Goal: Find contact information: Find contact information

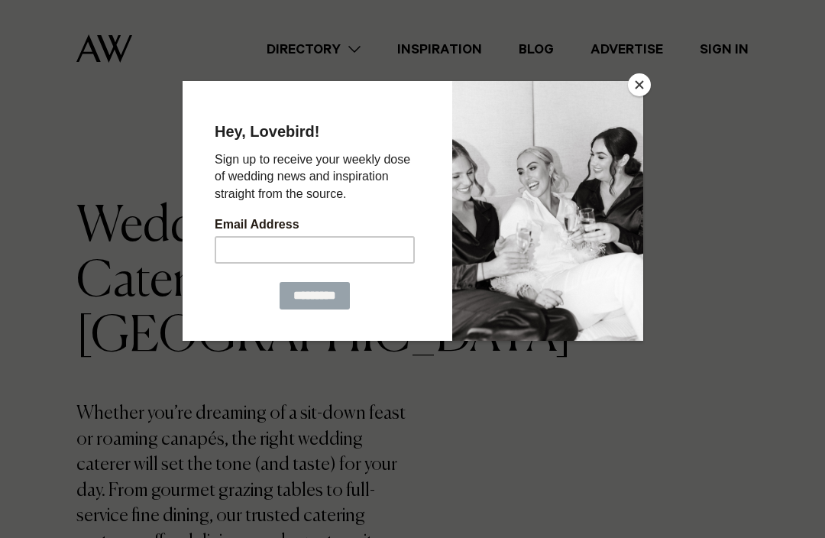
click at [638, 92] on button "Close" at bounding box center [639, 84] width 23 height 23
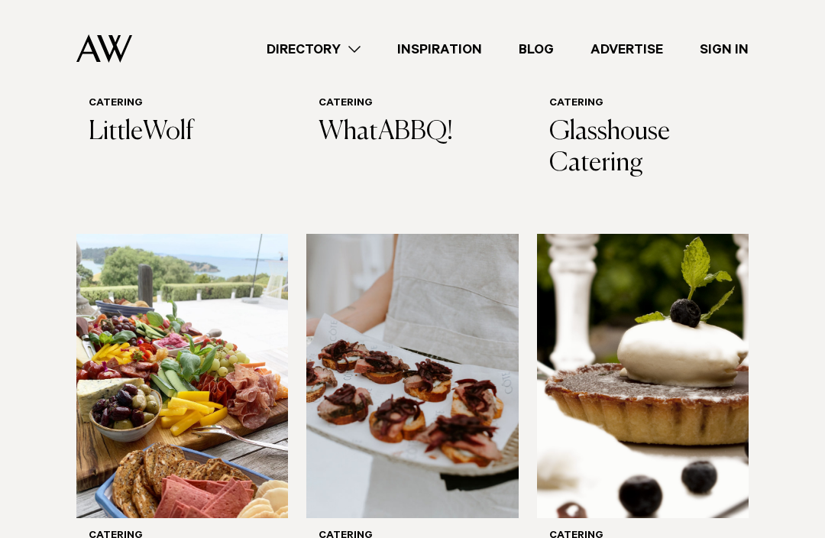
scroll to position [902, 0]
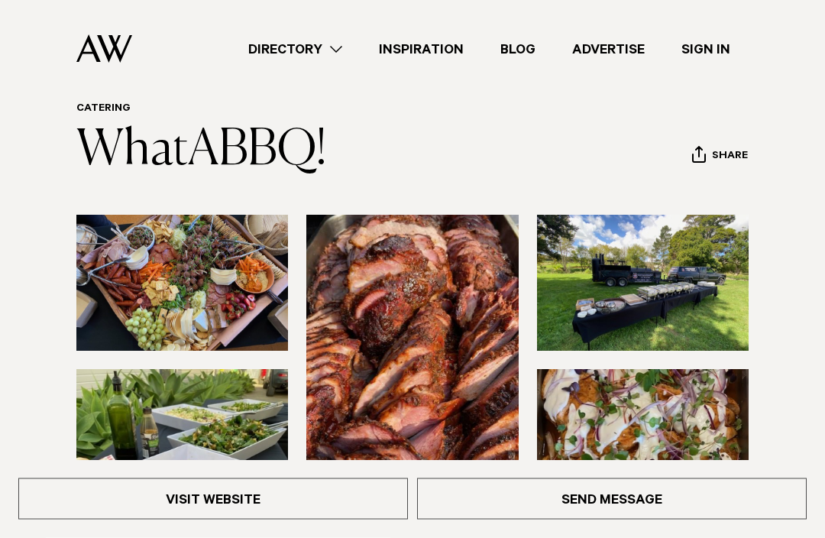
scroll to position [60, 0]
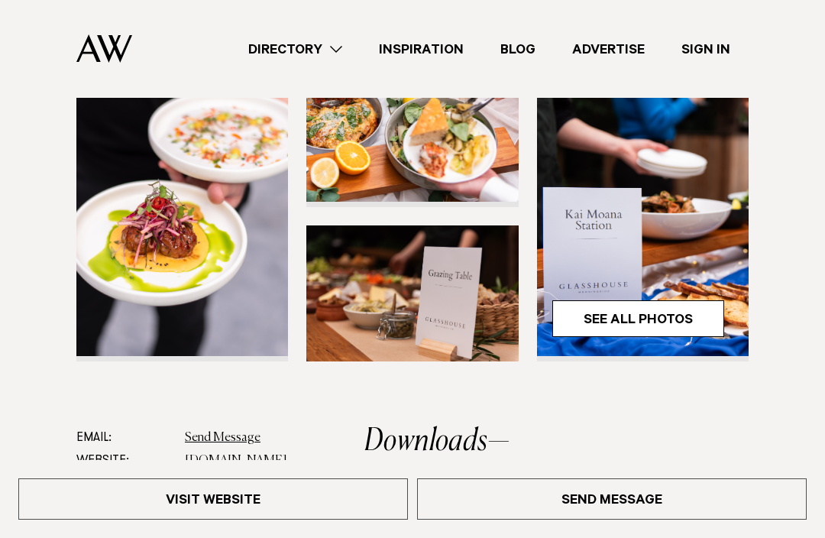
scroll to position [356, 0]
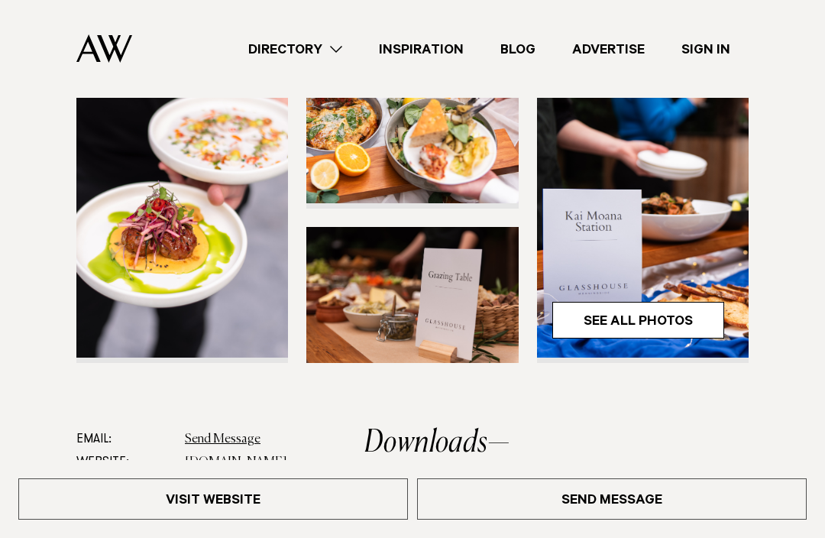
click at [246, 465] on link "glasshouse.net.nz" at bounding box center [236, 462] width 102 height 12
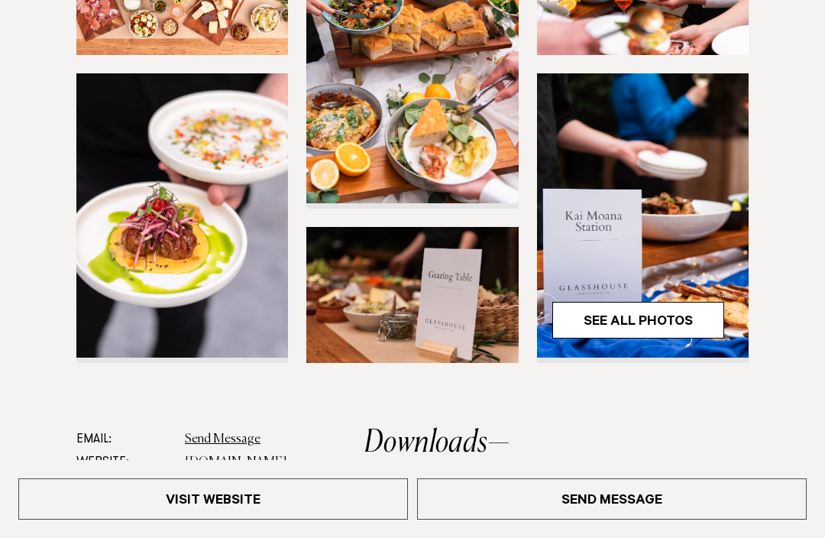
scroll to position [381, 0]
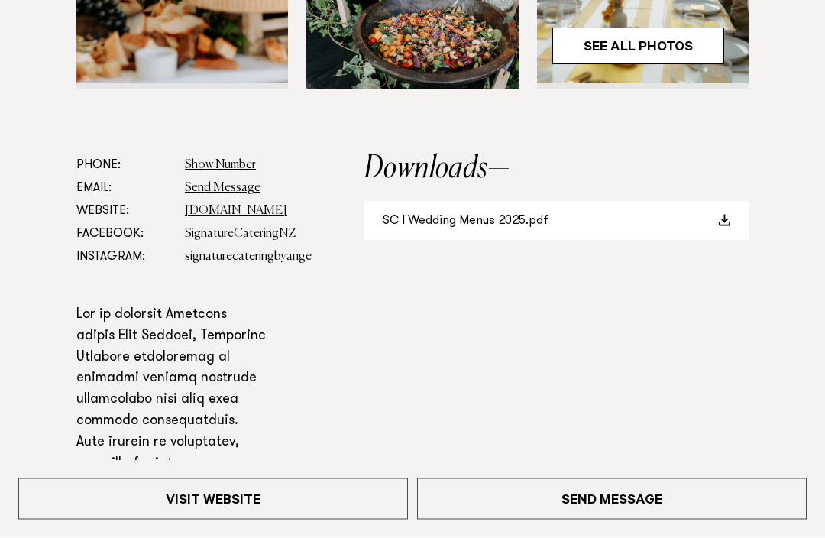
scroll to position [635, 0]
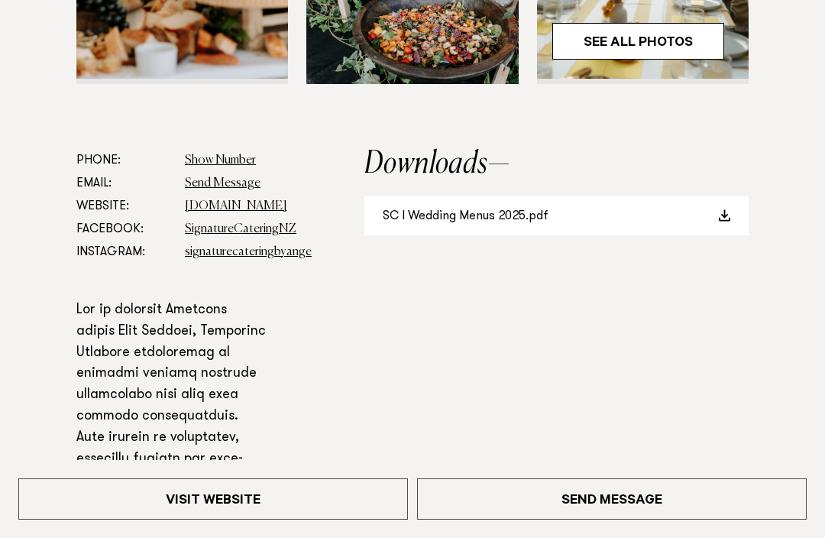
click at [270, 202] on link "signaturecatering.nz" at bounding box center [236, 206] width 102 height 12
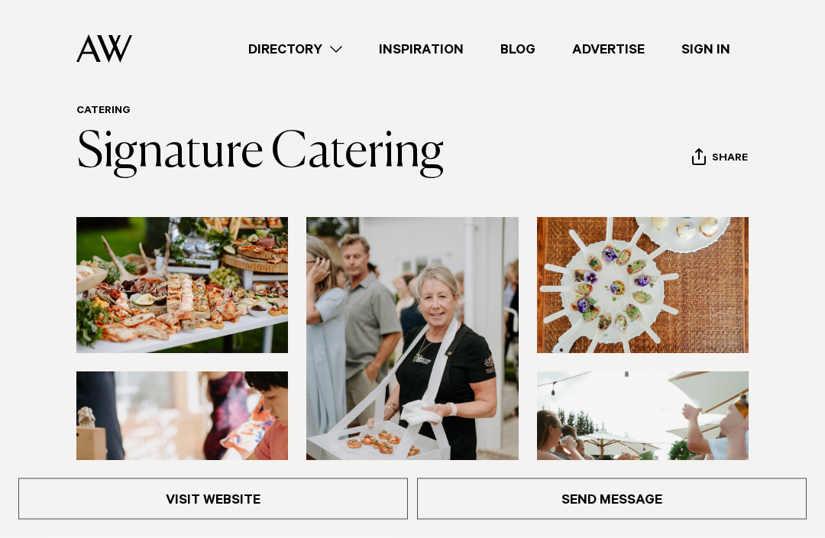
scroll to position [0, 0]
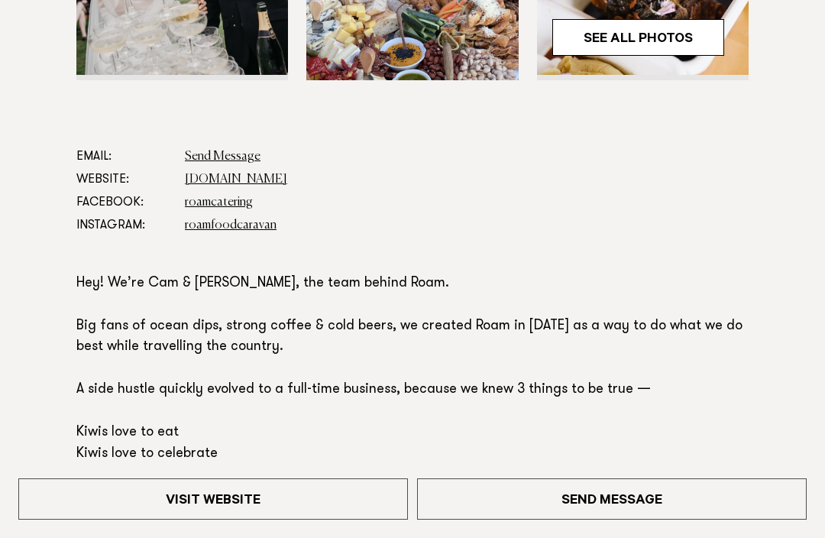
scroll to position [667, 0]
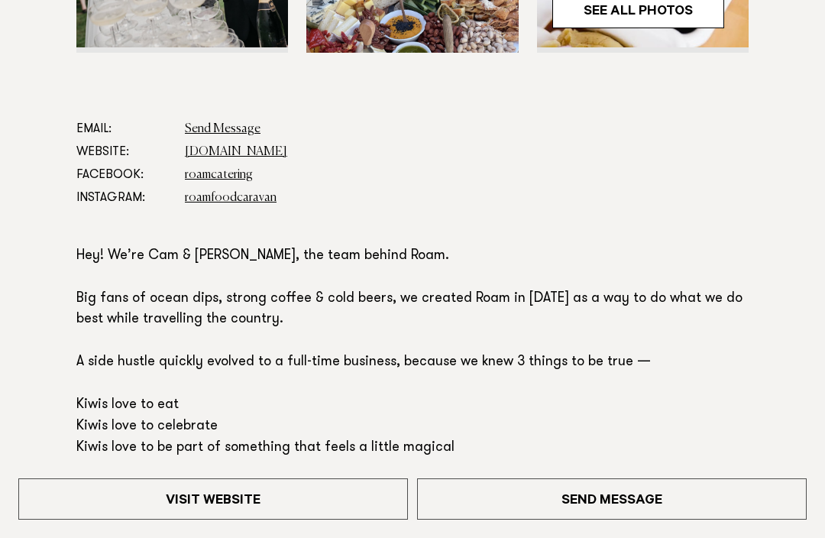
click at [264, 152] on link "[DOMAIN_NAME]" at bounding box center [236, 152] width 102 height 12
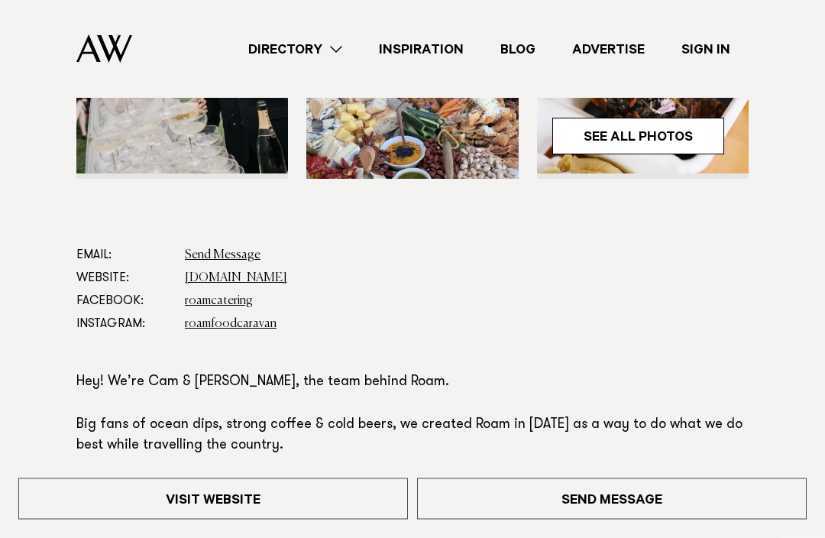
scroll to position [529, 0]
